Goal: Use online tool/utility: Utilize a website feature to perform a specific function

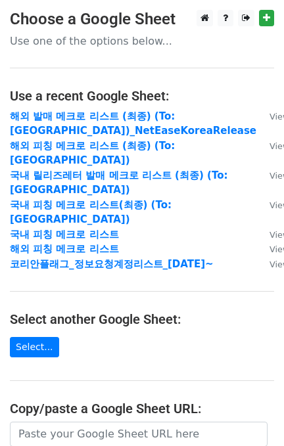
scroll to position [175, 0]
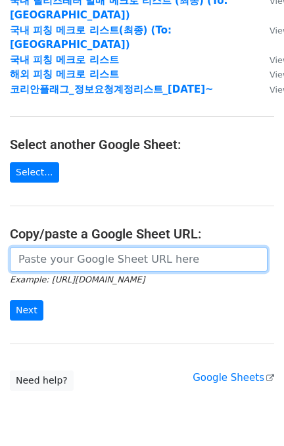
click at [64, 247] on input "url" at bounding box center [139, 259] width 258 height 25
paste input "[URL][DOMAIN_NAME]"
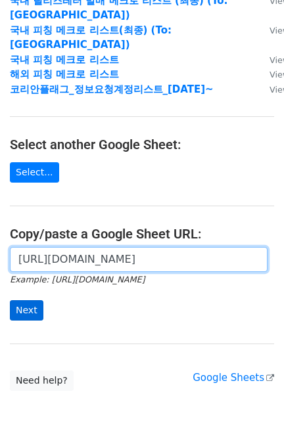
scroll to position [0, 410]
type input "[URL][DOMAIN_NAME]"
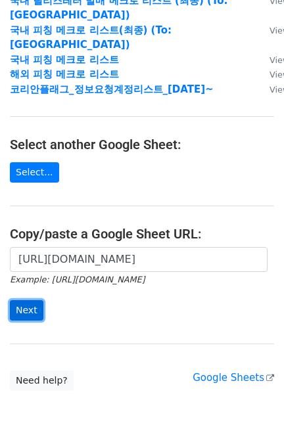
click at [30, 300] on input "Next" at bounding box center [27, 310] width 34 height 20
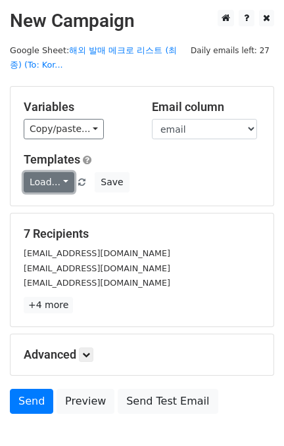
click at [54, 191] on link "Load..." at bounding box center [49, 182] width 51 height 20
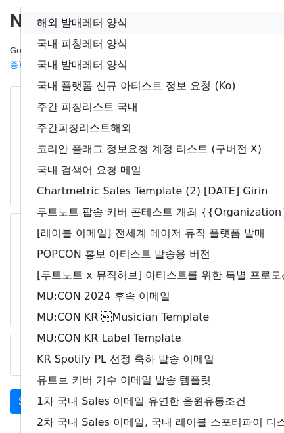
click at [89, 21] on link "해외 발매레터 양식" at bounding box center [232, 22] width 422 height 21
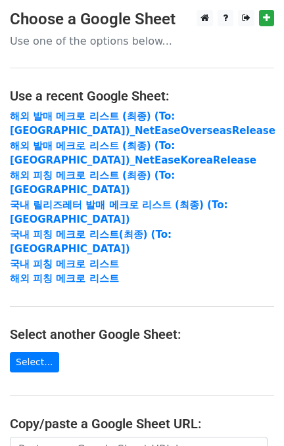
scroll to position [175, 0]
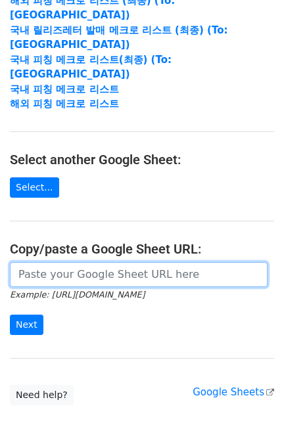
click at [101, 262] on input "url" at bounding box center [139, 274] width 258 height 25
paste input "[URL][DOMAIN_NAME]"
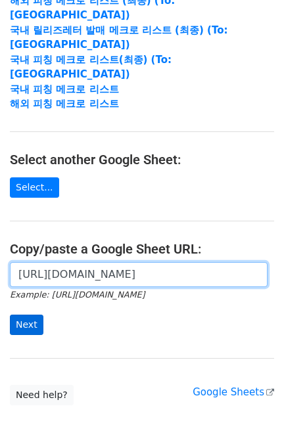
scroll to position [0, 410]
type input "https://docs.google.com/spreadsheets/d/13jrbWeDzfHjZsmHtyl3LoZtA1VA4pUm-BhH0aDT…"
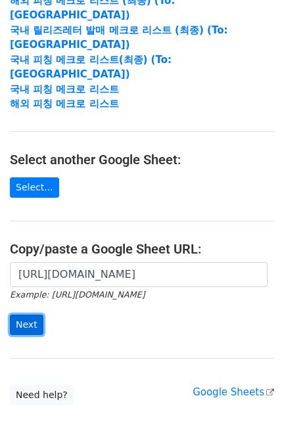
click at [24, 315] on input "Next" at bounding box center [27, 325] width 34 height 20
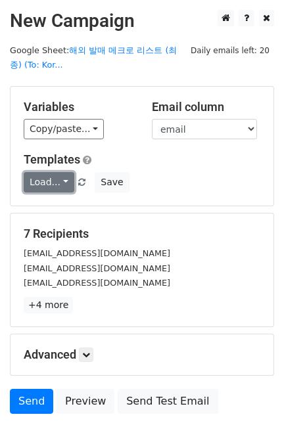
click at [53, 178] on link "Load..." at bounding box center [49, 182] width 51 height 20
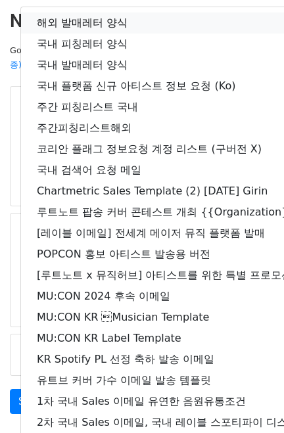
click at [86, 24] on link "해외 발매레터 양식" at bounding box center [232, 22] width 422 height 21
